Goal: Transaction & Acquisition: Book appointment/travel/reservation

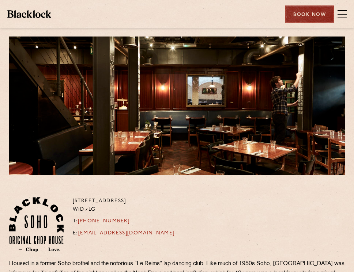
click at [307, 16] on div "Book Now" at bounding box center [309, 13] width 49 height 17
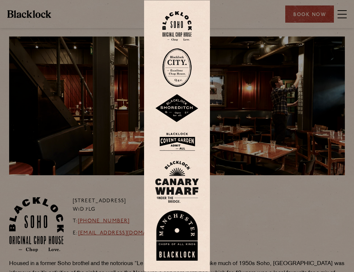
click at [184, 27] on img at bounding box center [176, 26] width 29 height 30
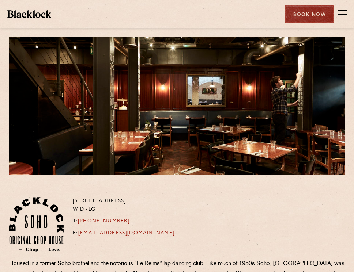
click at [309, 19] on div "Book Now" at bounding box center [309, 13] width 49 height 17
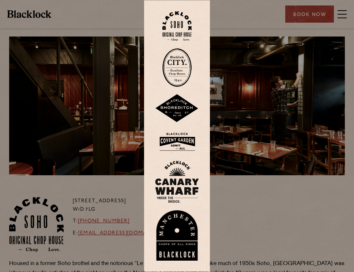
click at [182, 114] on img at bounding box center [177, 108] width 44 height 29
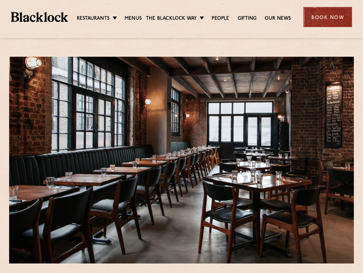
click at [320, 15] on div "Book Now" at bounding box center [327, 17] width 49 height 20
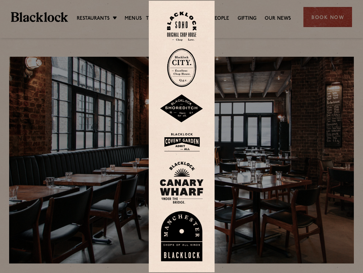
click at [190, 141] on img at bounding box center [182, 142] width 44 height 24
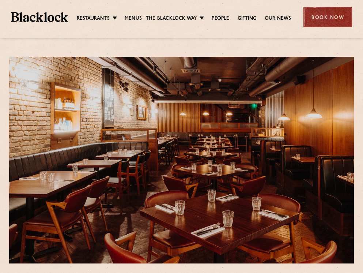
click at [324, 20] on div "Book Now" at bounding box center [327, 17] width 49 height 20
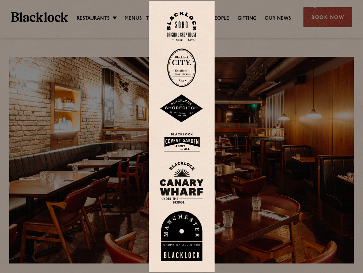
click at [190, 178] on img at bounding box center [182, 182] width 44 height 42
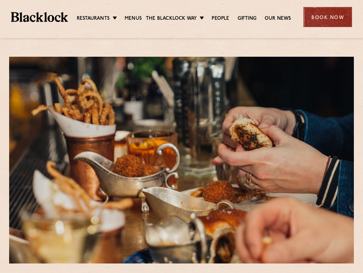
click at [320, 24] on div "Book Now" at bounding box center [327, 17] width 49 height 20
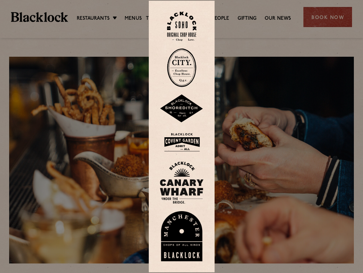
click at [178, 170] on img at bounding box center [182, 182] width 44 height 42
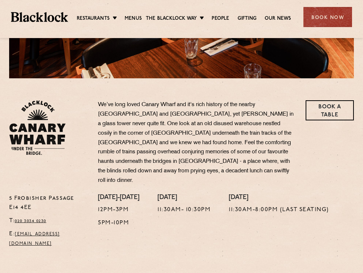
scroll to position [54, 0]
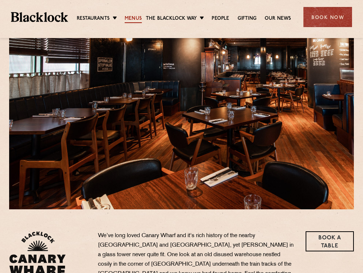
click at [136, 17] on link "Menus" at bounding box center [133, 19] width 17 height 8
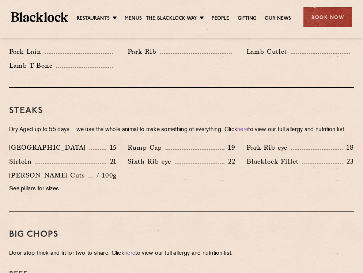
scroll to position [663, 0]
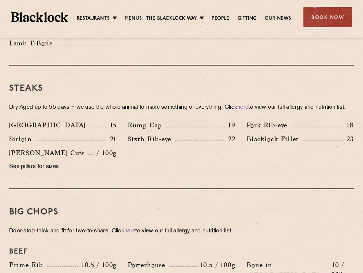
click at [44, 172] on p "See pillars for sizes" at bounding box center [62, 167] width 107 height 10
click at [28, 172] on p "See pillars for sizes" at bounding box center [62, 167] width 107 height 10
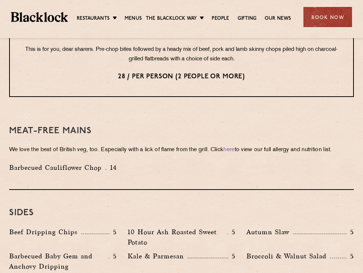
scroll to position [822, 0]
